Goal: Transaction & Acquisition: Purchase product/service

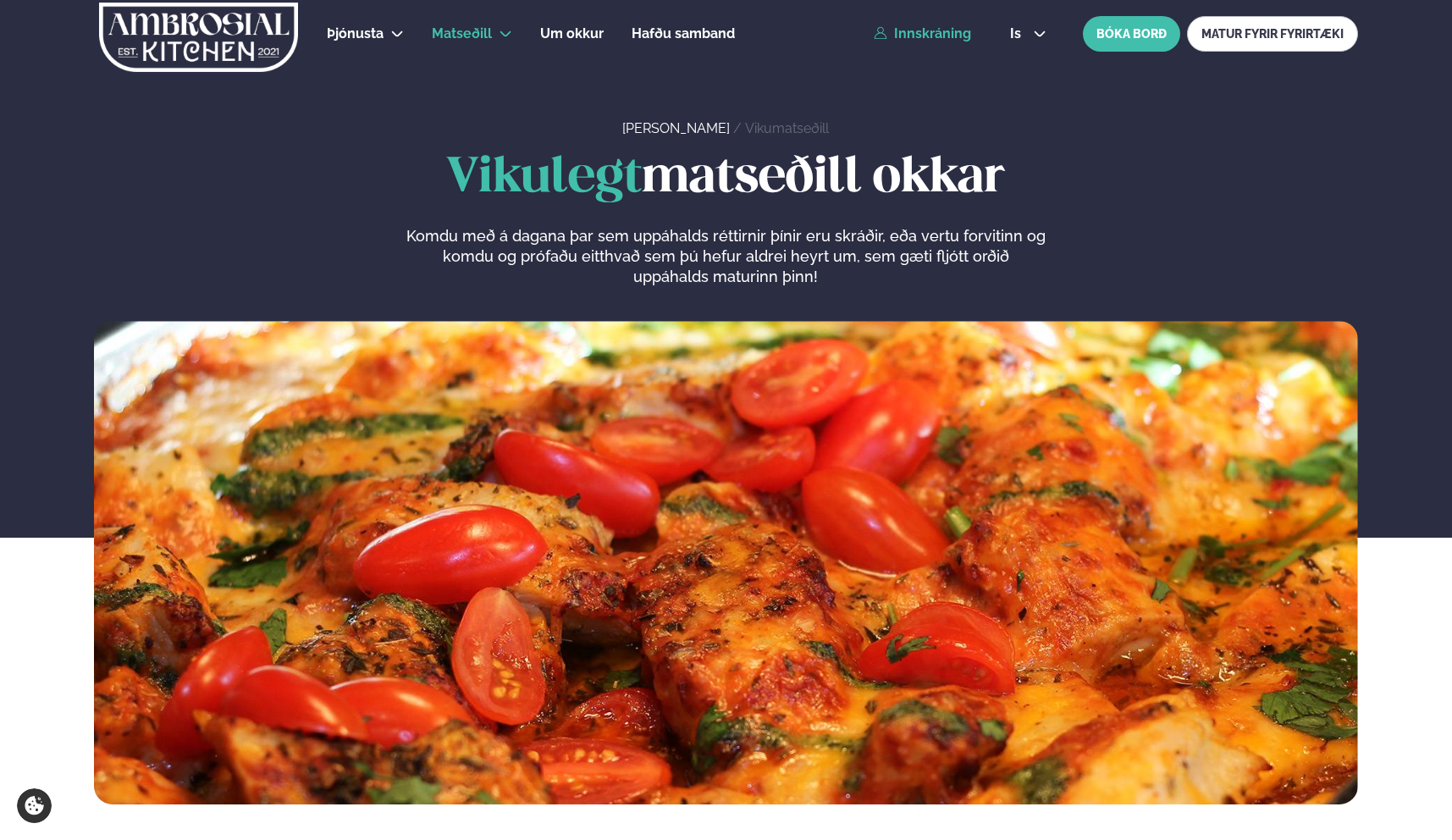
click at [925, 33] on link "Innskráning" at bounding box center [922, 33] width 97 height 15
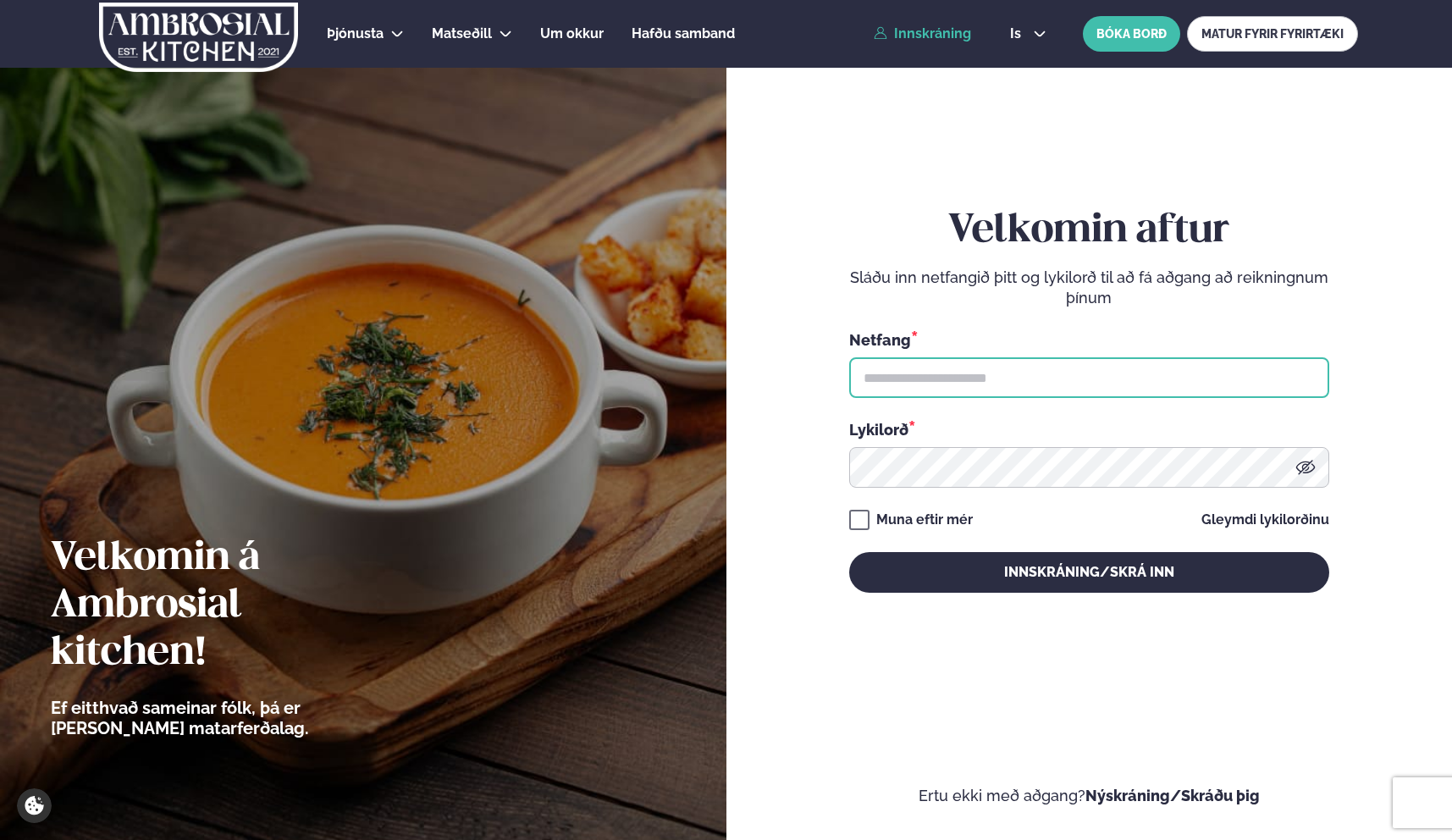
type input "**********"
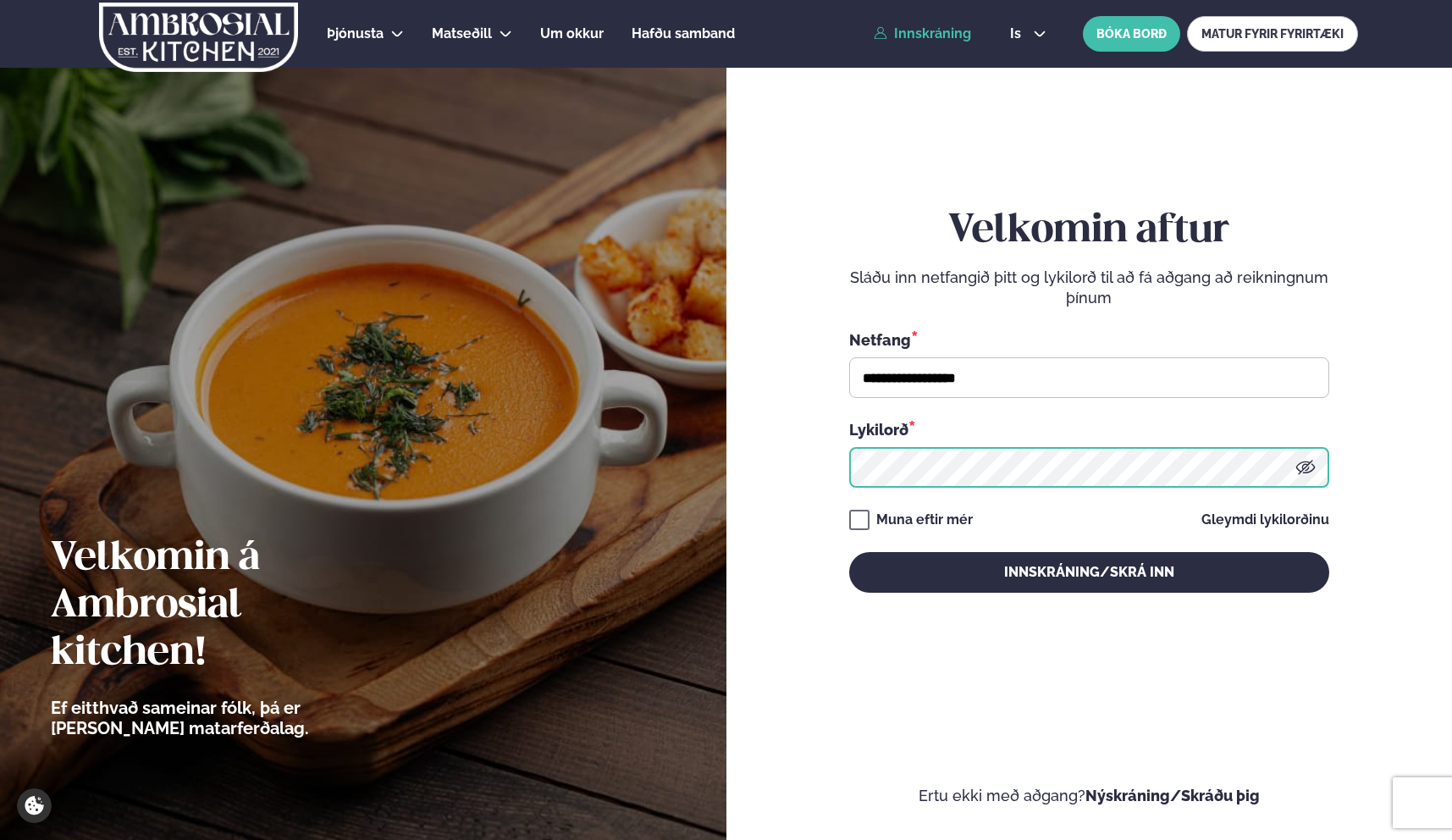
click at [1089, 571] on button "Innskráning/Skrá inn" at bounding box center [1089, 572] width 480 height 40
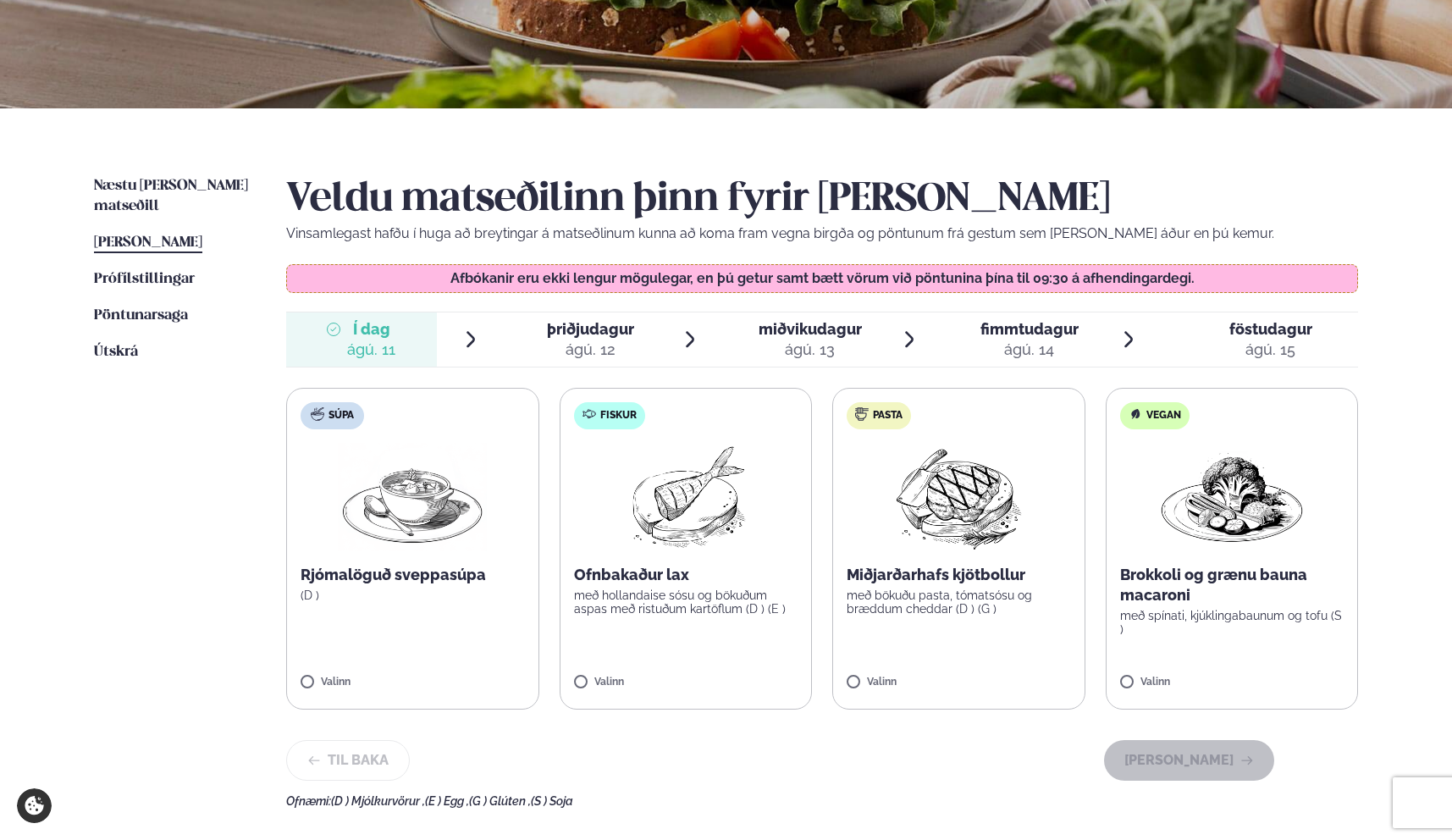
scroll to position [276, 0]
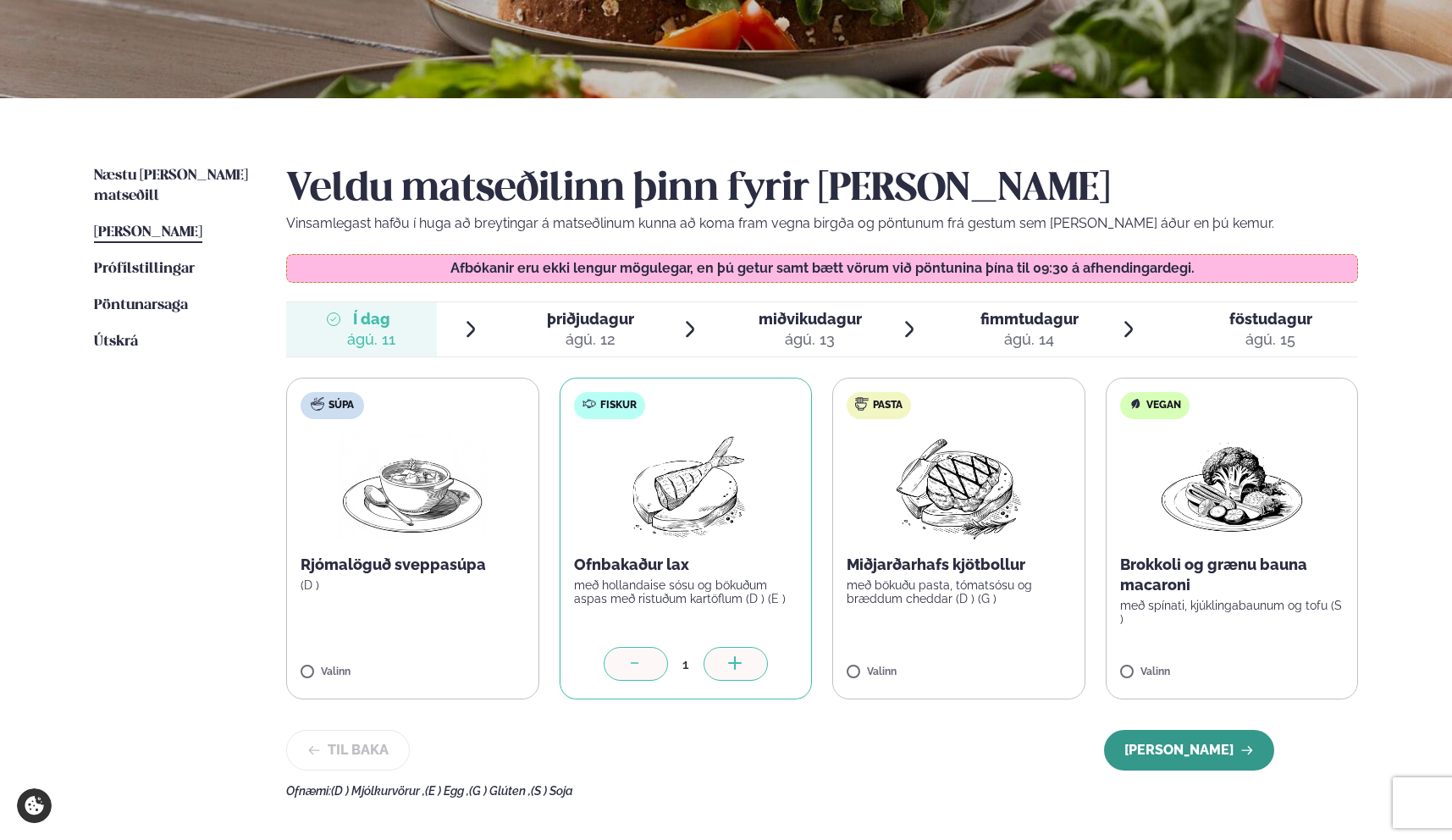
click at [1178, 745] on button "[PERSON_NAME]" at bounding box center [1189, 750] width 170 height 40
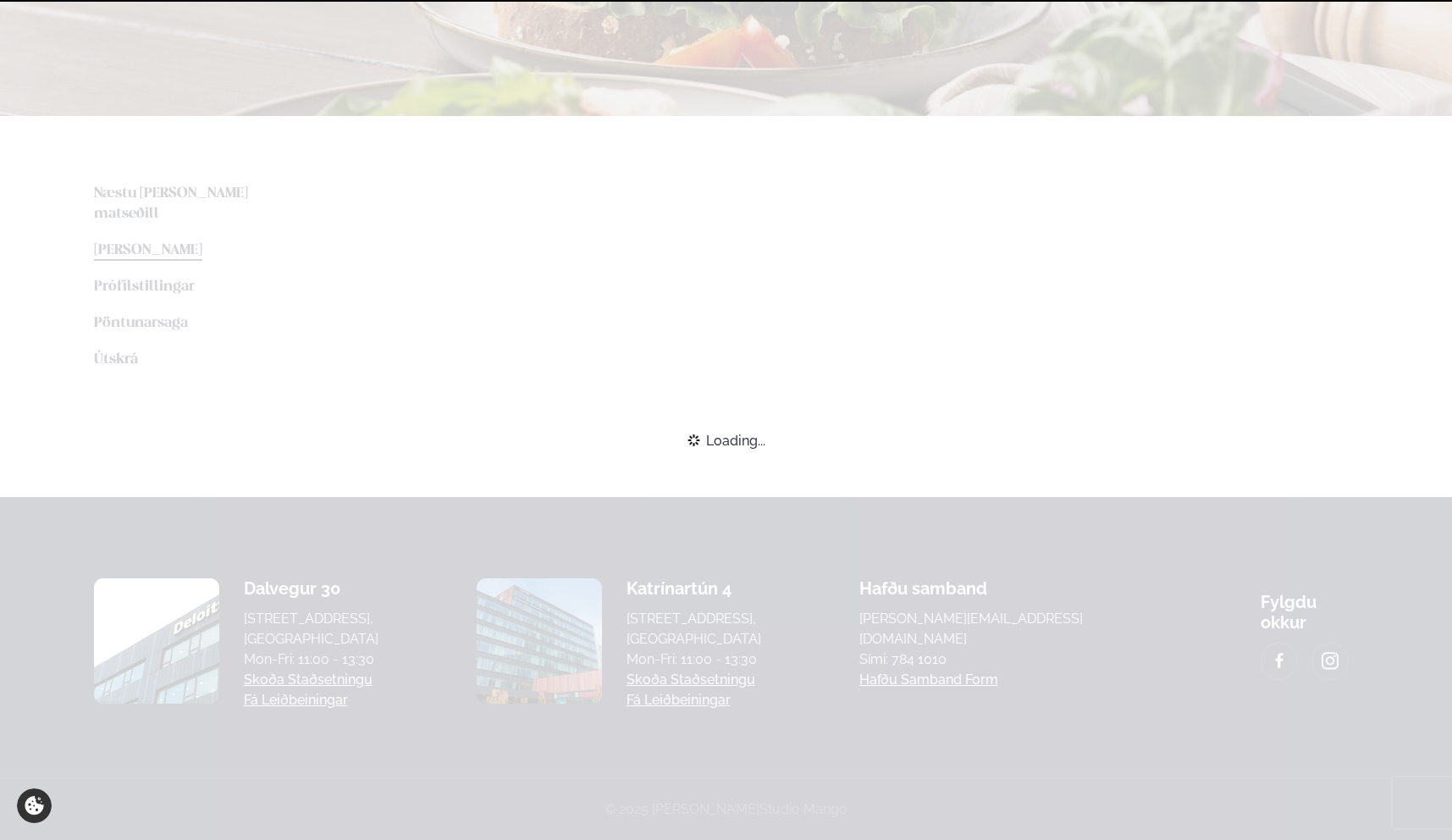
scroll to position [258, 0]
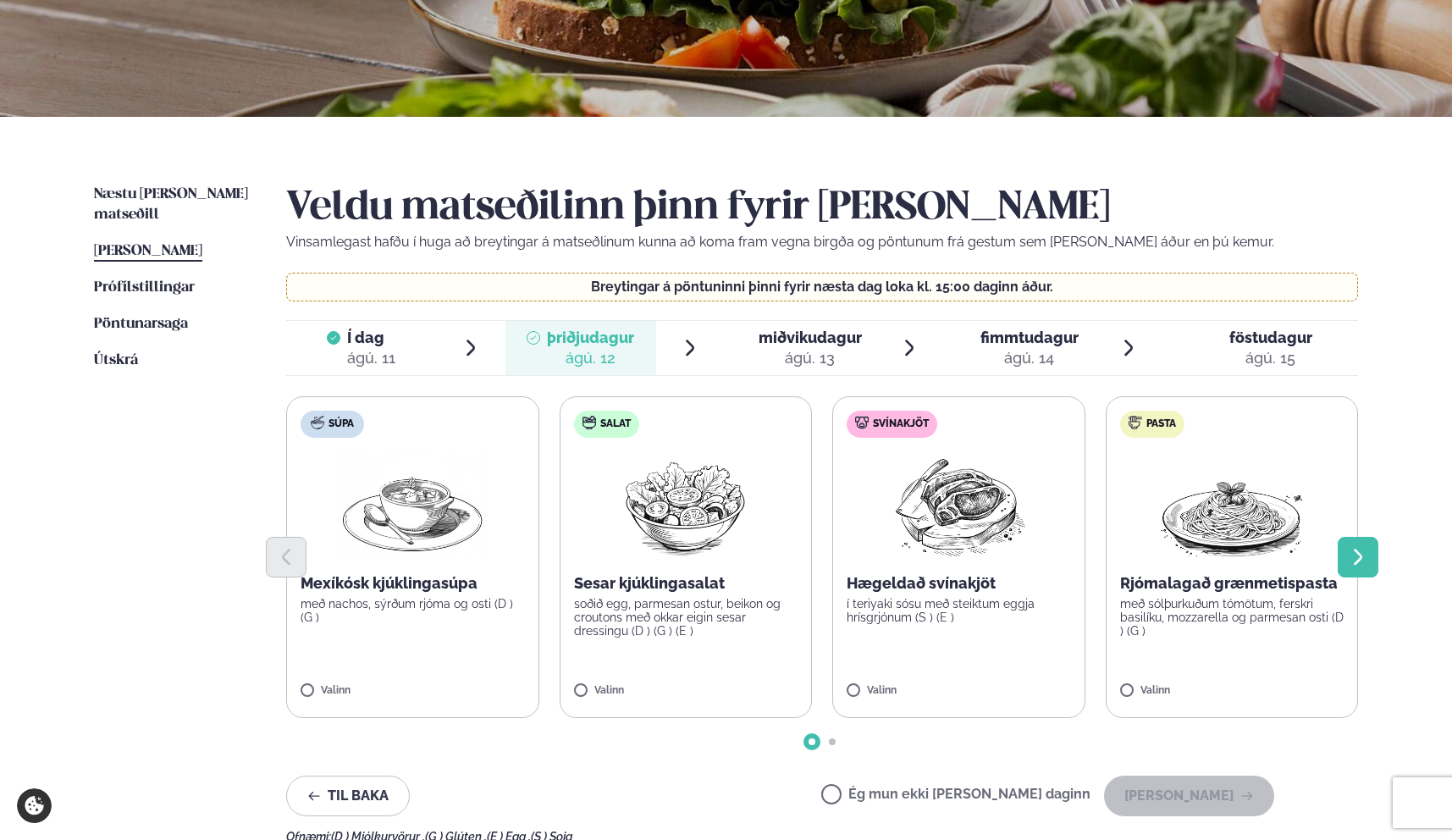
click at [1371, 554] on button "Next slide" at bounding box center [1358, 557] width 40 height 40
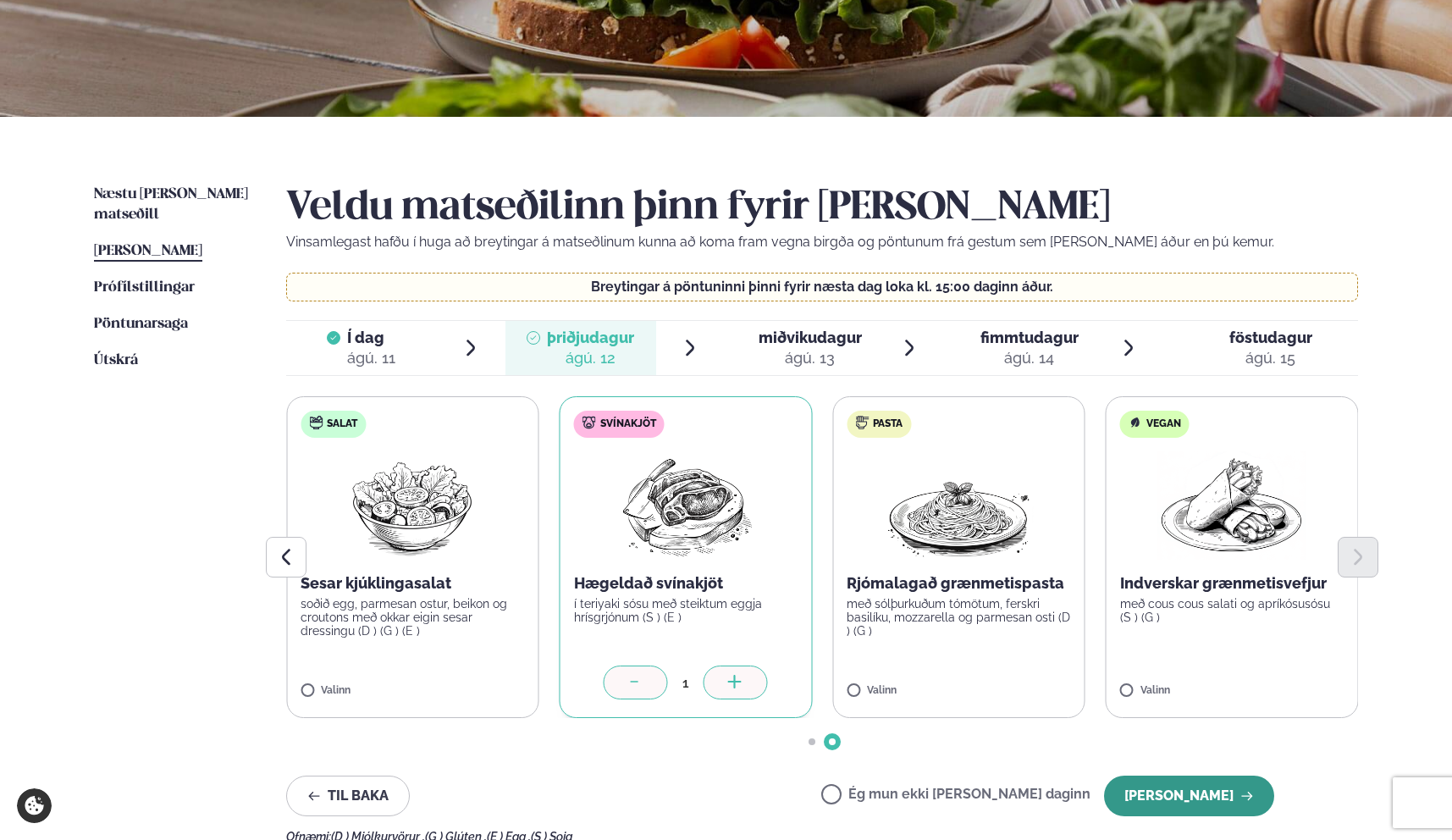
click at [1179, 792] on button "[PERSON_NAME]" at bounding box center [1189, 795] width 170 height 40
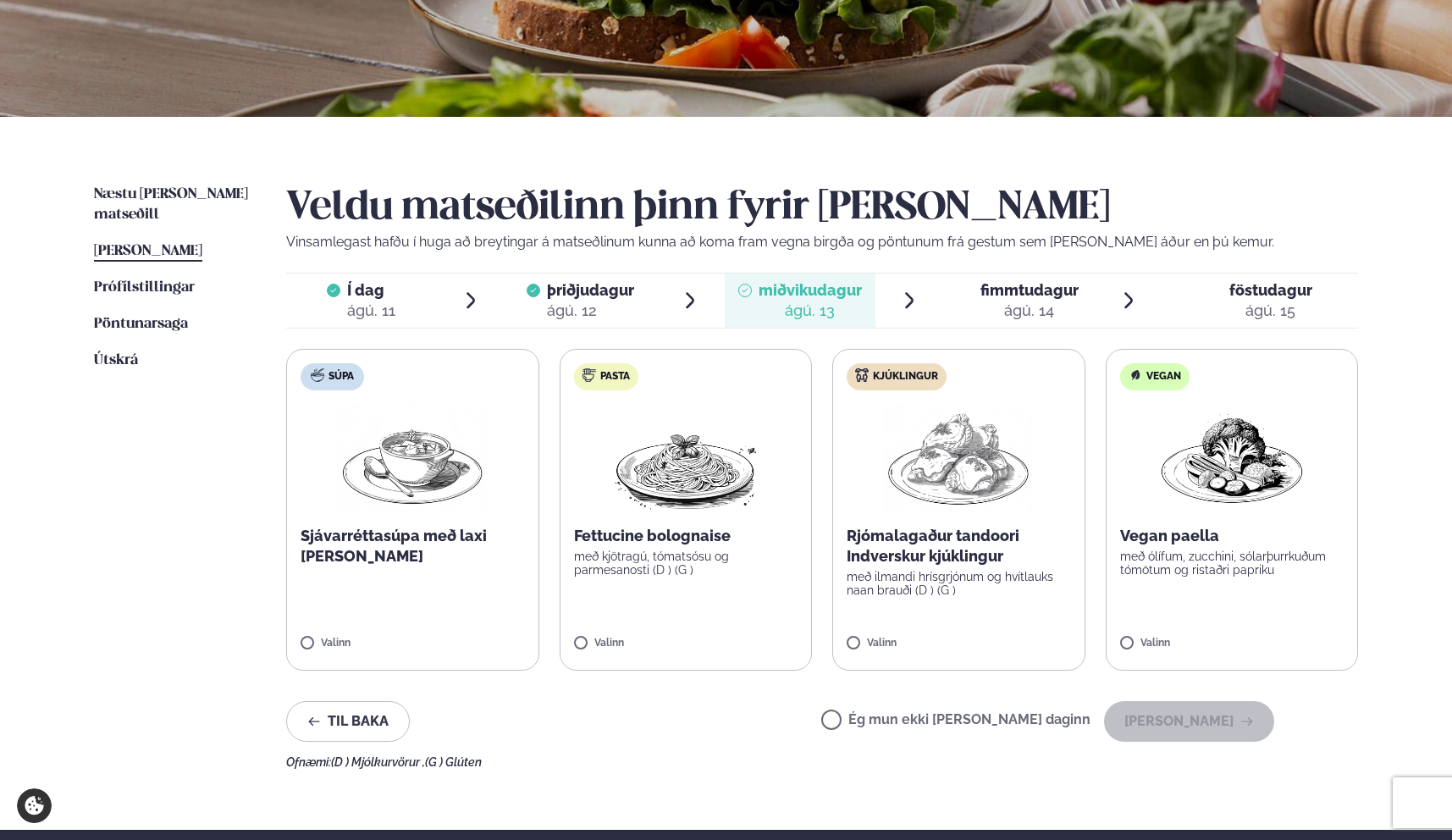
click at [1022, 633] on label "Kjúklingur Rjómalagaður tandoori Indverskur kjúklingur með ilmandi hrísgrjónum …" at bounding box center [959, 509] width 253 height 321
click at [1233, 723] on button "[PERSON_NAME]" at bounding box center [1189, 721] width 170 height 40
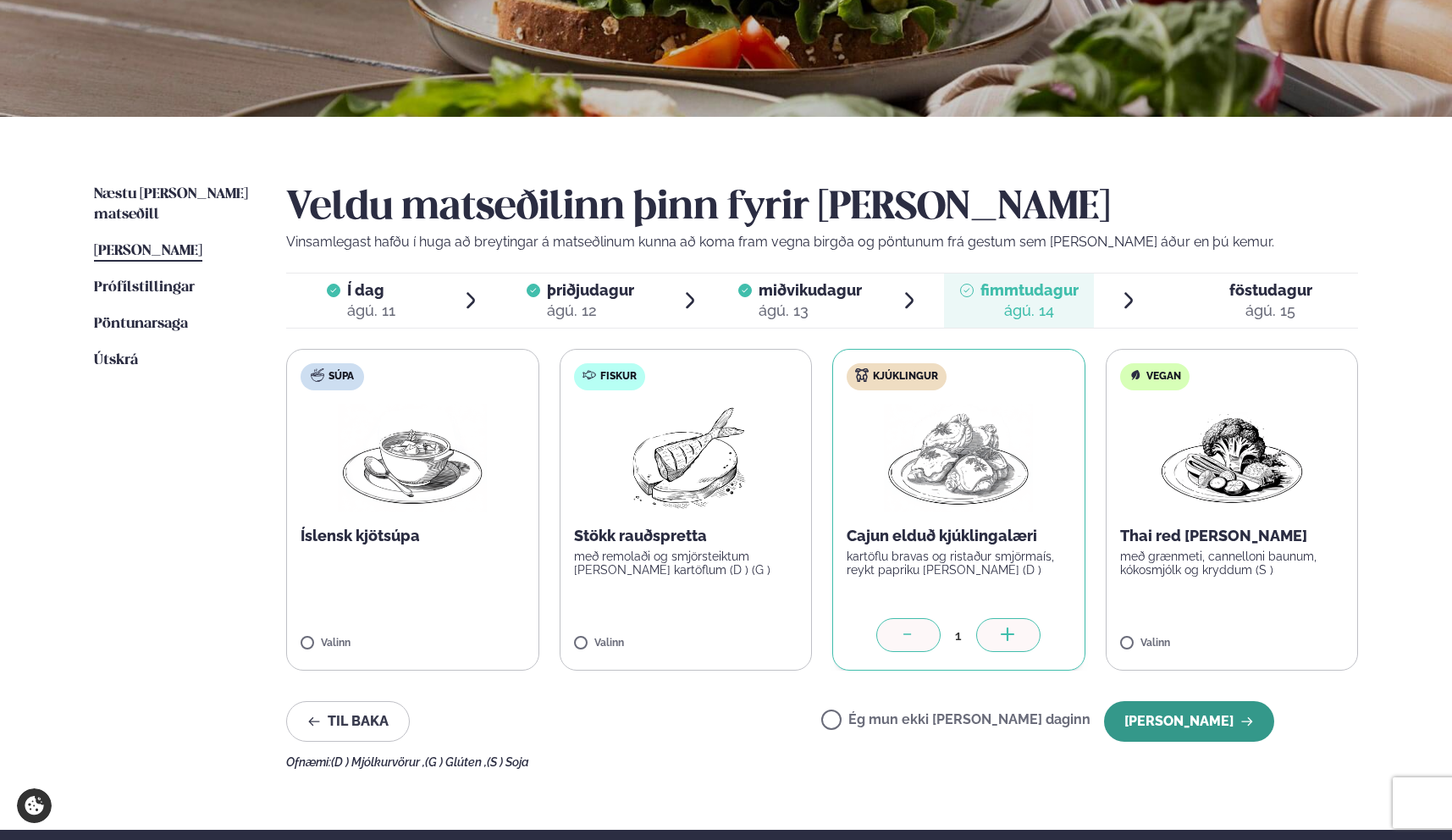
click at [1257, 731] on button "[PERSON_NAME]" at bounding box center [1189, 721] width 170 height 40
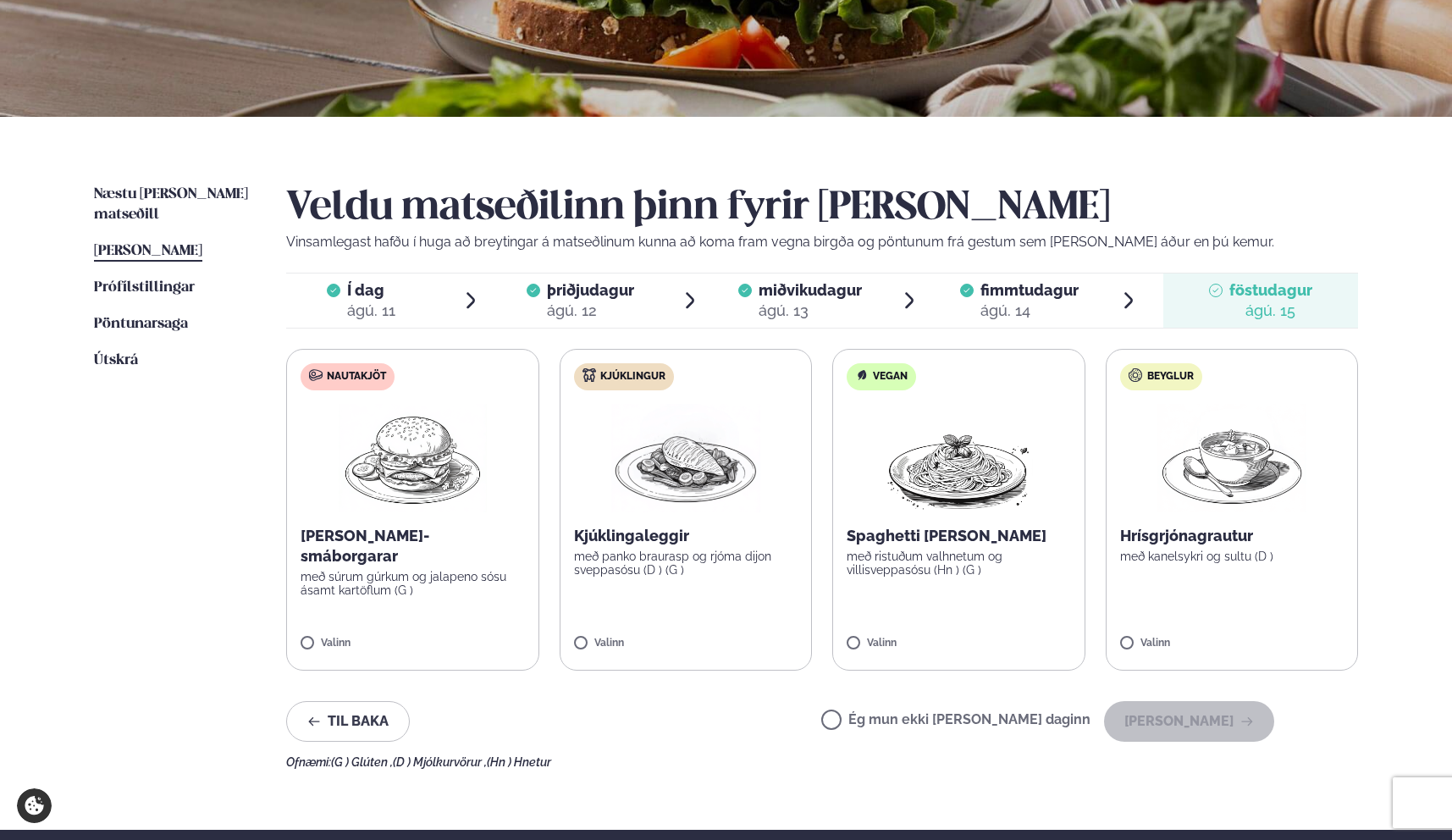
click at [678, 634] on label "Kjúklingur Kjúklingaleggir með panko braurasp og rjóma dijon sveppasósu (D ) (G…" at bounding box center [686, 509] width 253 height 321
click at [1153, 720] on button "[PERSON_NAME]" at bounding box center [1189, 721] width 170 height 40
